Goal: Find specific page/section: Find specific page/section

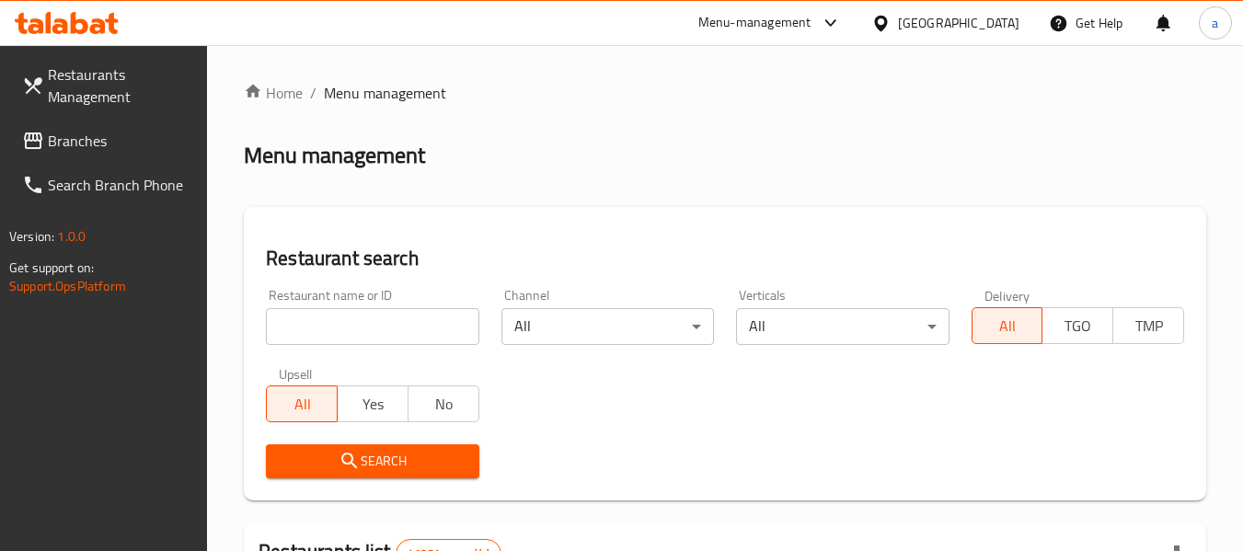
drag, startPoint x: 91, startPoint y: 139, endPoint x: 78, endPoint y: 143, distance: 13.4
click at [91, 139] on span "Branches" at bounding box center [120, 141] width 145 height 22
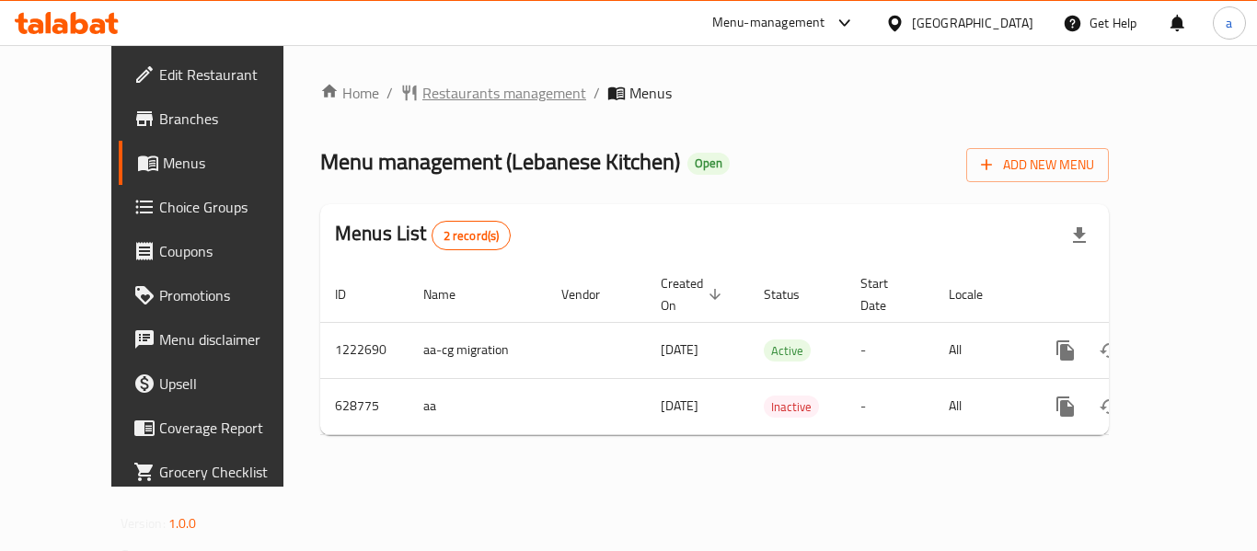
click at [422, 90] on span "Restaurants management" at bounding box center [504, 93] width 164 height 22
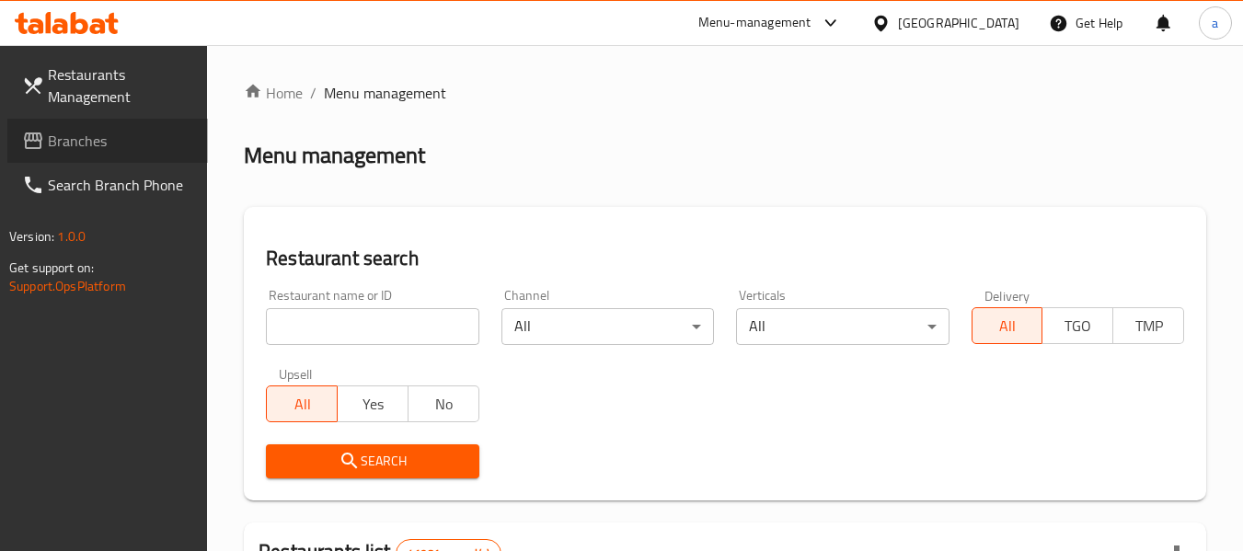
click at [117, 139] on span "Branches" at bounding box center [120, 141] width 145 height 22
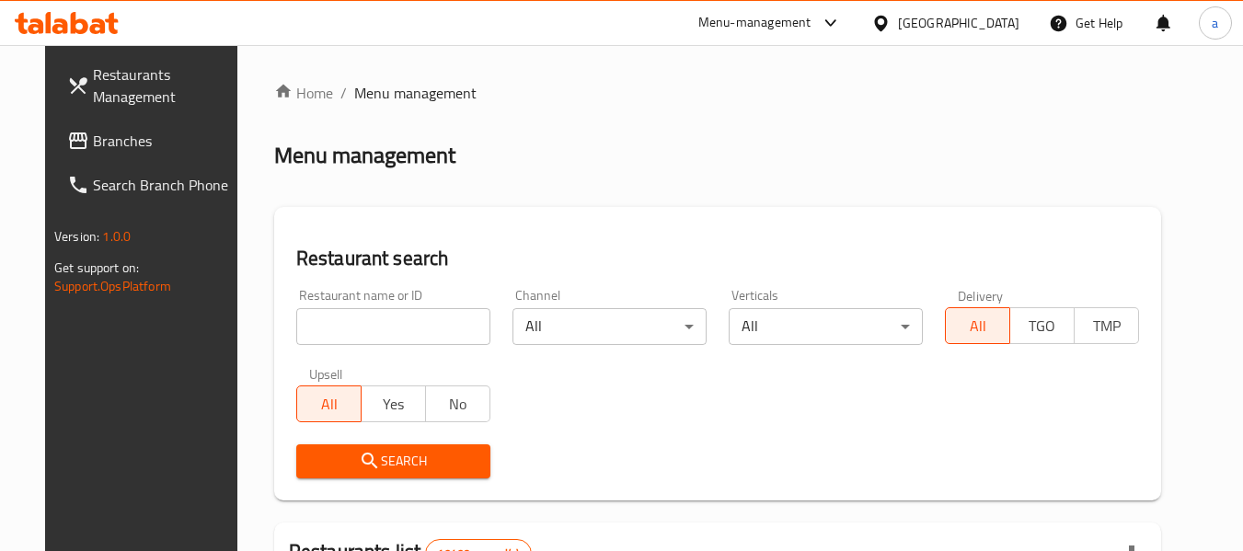
click at [101, 150] on span "Branches" at bounding box center [165, 141] width 145 height 22
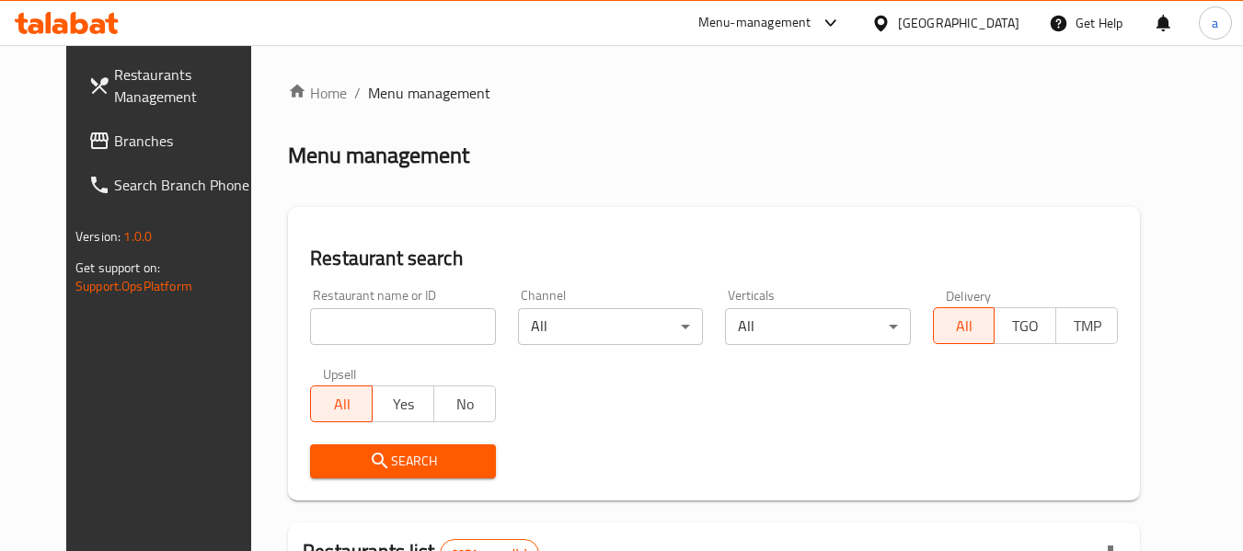
click at [114, 131] on span "Branches" at bounding box center [186, 141] width 145 height 22
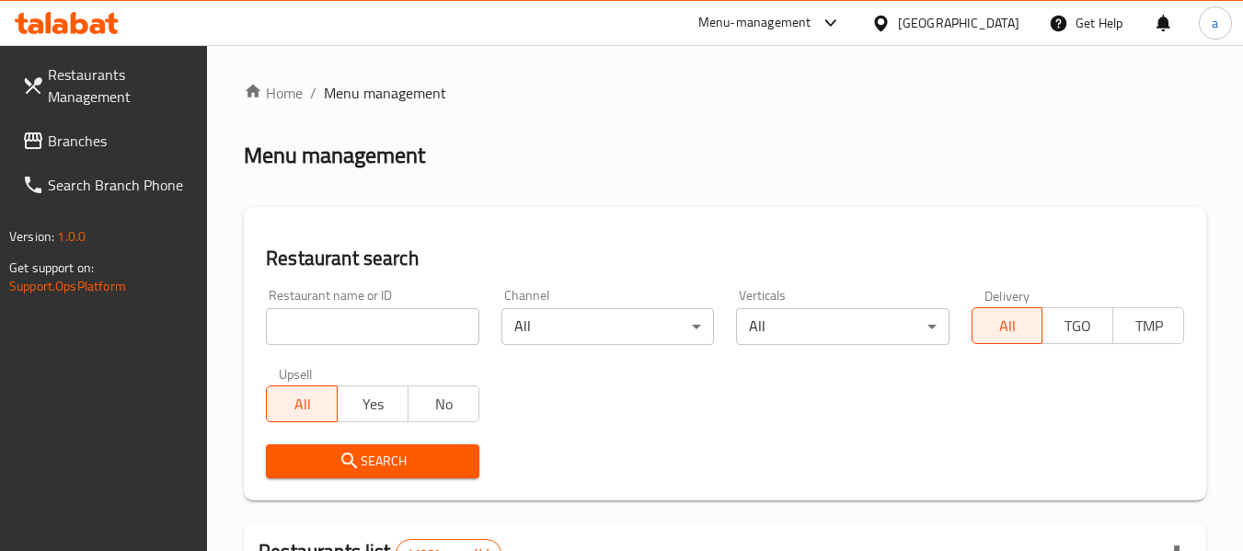
click at [110, 142] on span "Branches" at bounding box center [120, 141] width 145 height 22
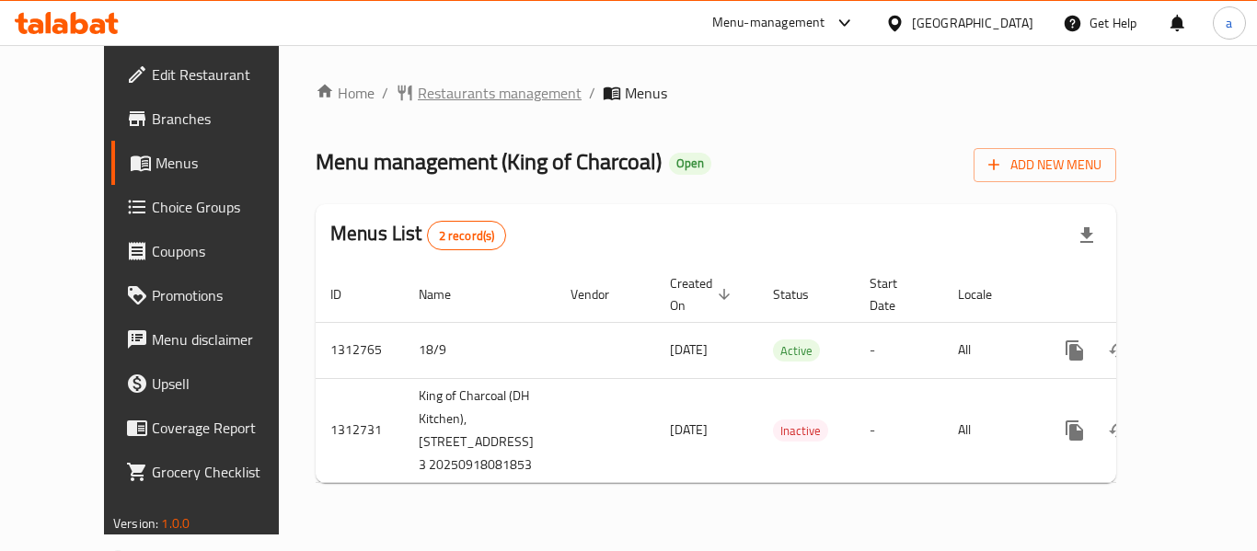
click at [445, 92] on span "Restaurants management" at bounding box center [500, 93] width 164 height 22
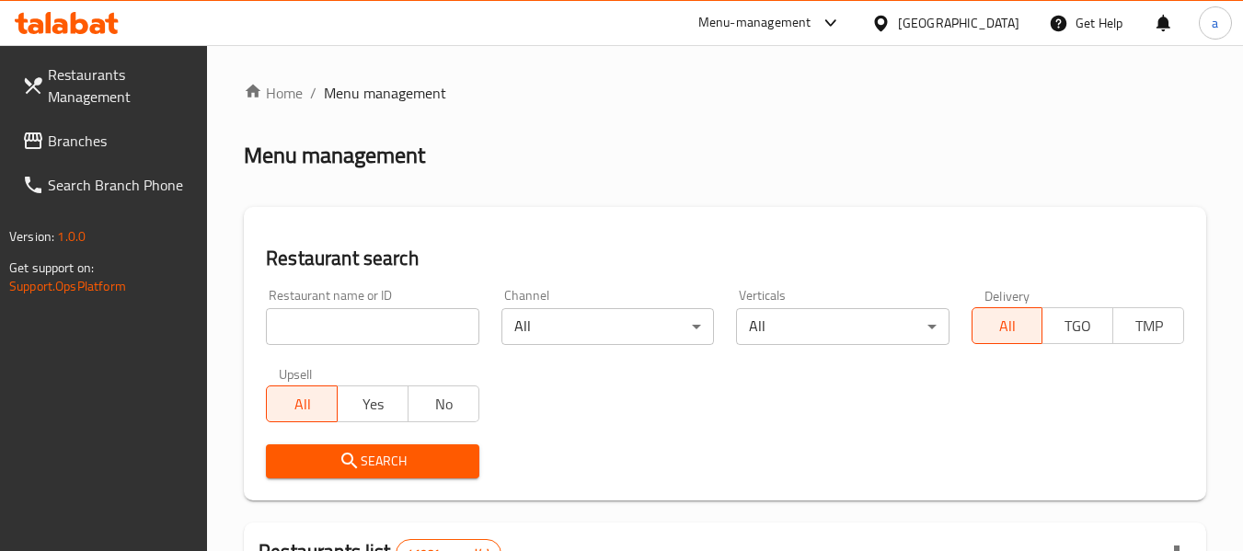
click at [84, 130] on span "Branches" at bounding box center [120, 141] width 145 height 22
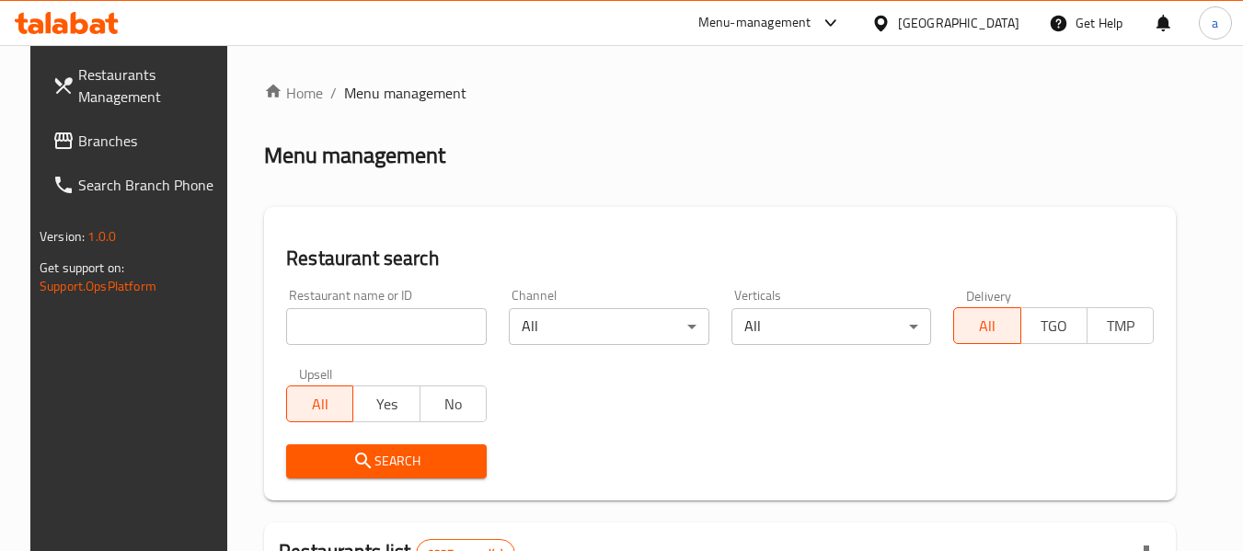
click at [78, 142] on span "Branches" at bounding box center [150, 141] width 145 height 22
